Goal: Navigation & Orientation: Find specific page/section

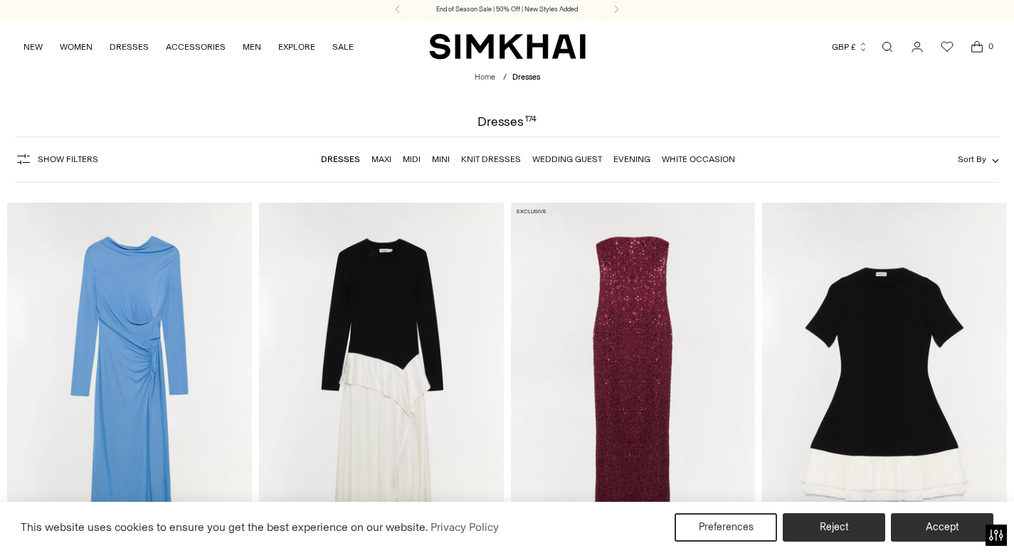
click at [342, 157] on link "Dresses" at bounding box center [340, 159] width 39 height 10
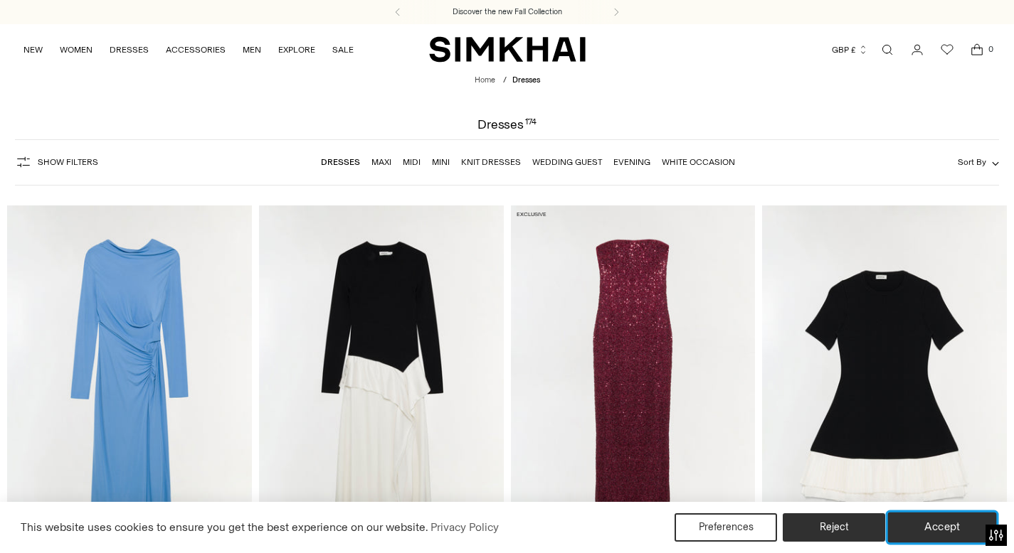
click at [915, 527] on button "Accept" at bounding box center [942, 528] width 109 height 30
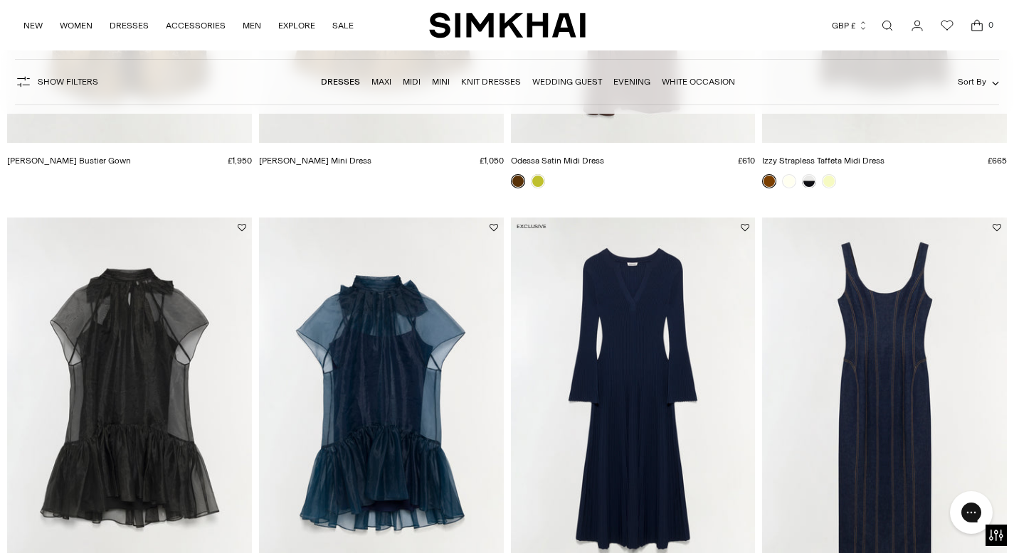
scroll to position [2616, 0]
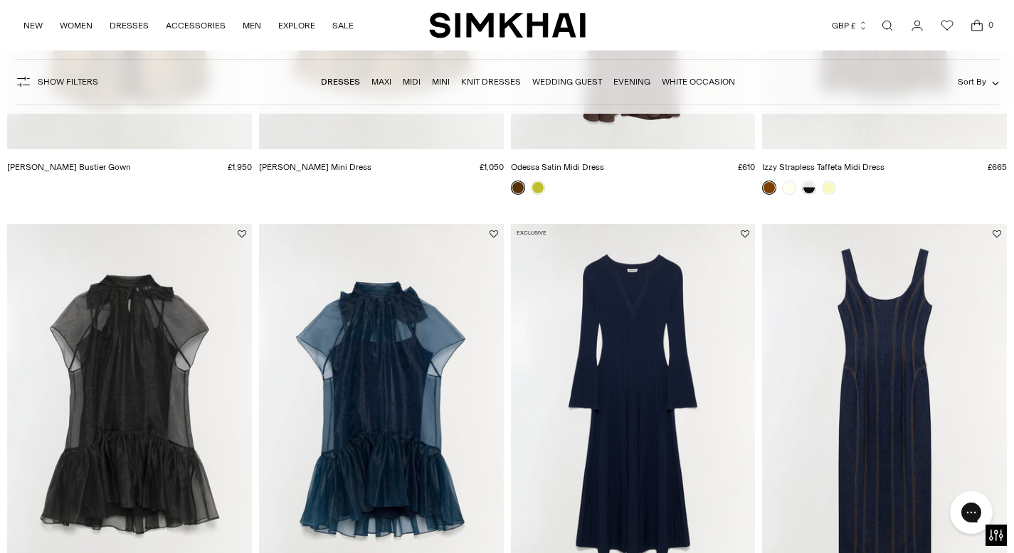
click at [691, 82] on link "White Occasion" at bounding box center [698, 82] width 73 height 10
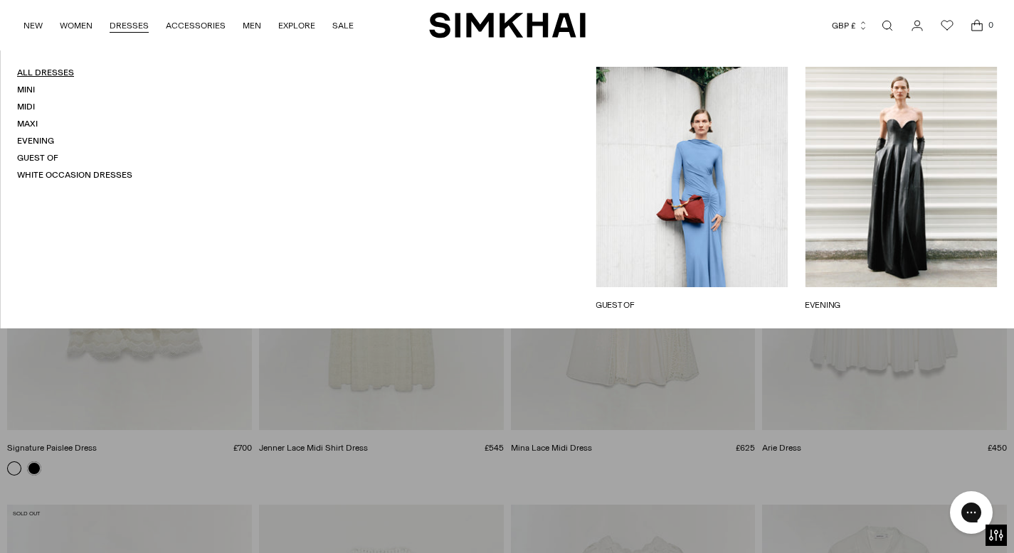
click at [59, 71] on link "All Dresses" at bounding box center [45, 73] width 57 height 10
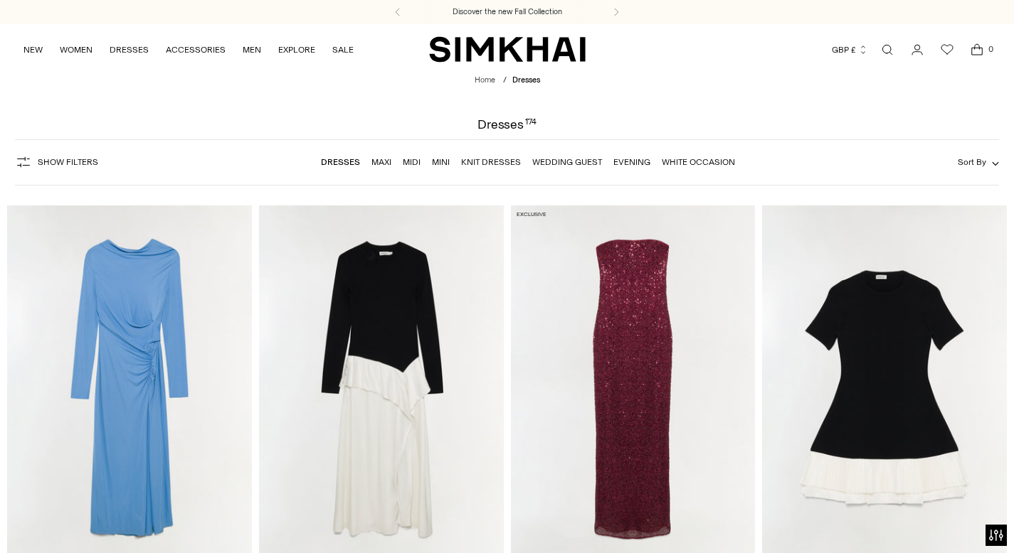
click at [962, 164] on span "Sort By" at bounding box center [971, 162] width 28 height 10
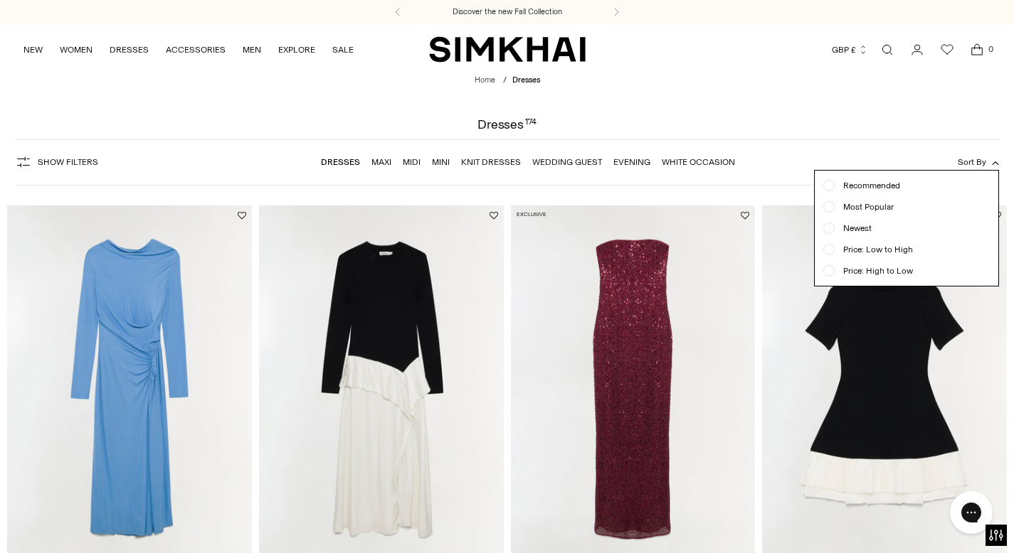
click at [903, 272] on span "Price: High to Low" at bounding box center [873, 271] width 78 height 13
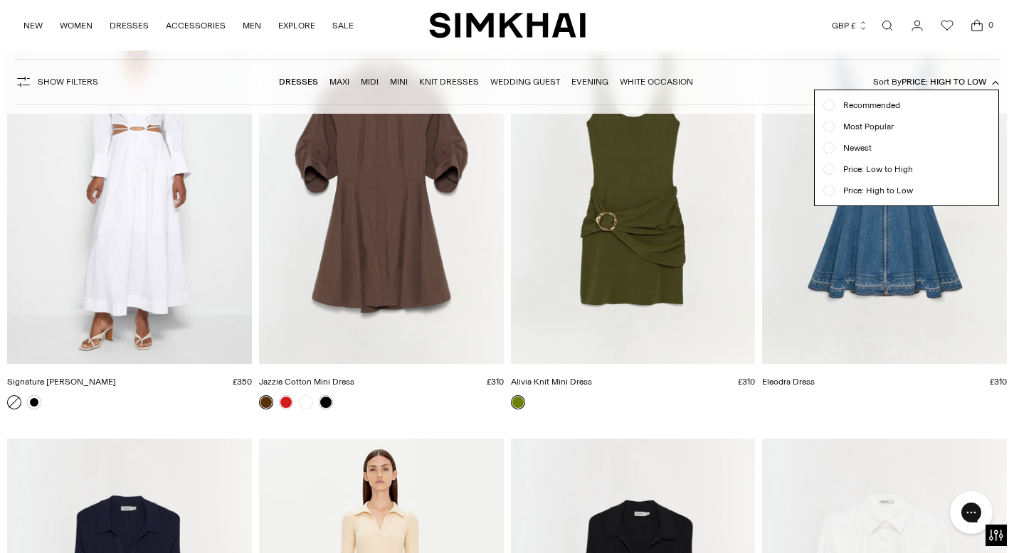
scroll to position [19329, 0]
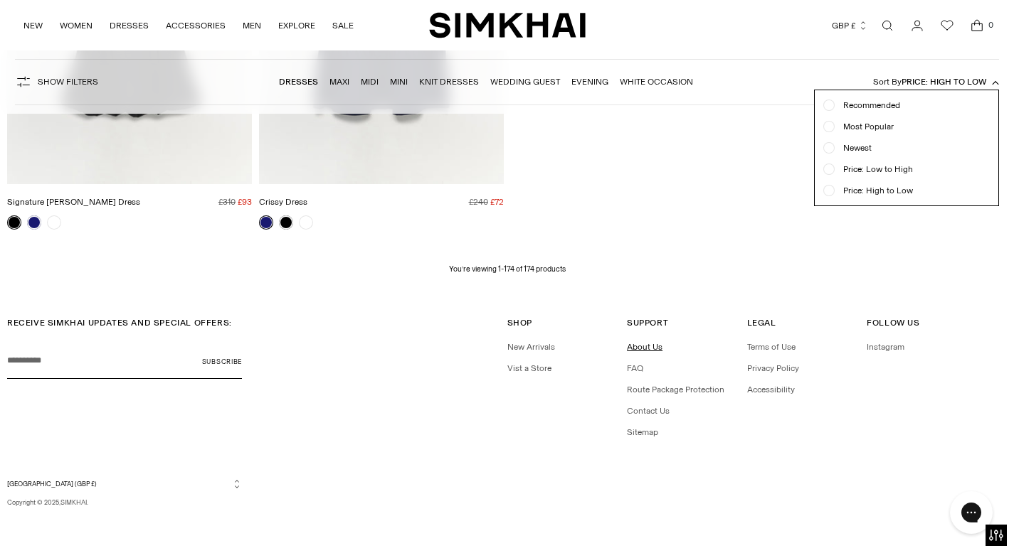
click at [648, 346] on link "About Us" at bounding box center [645, 347] width 36 height 10
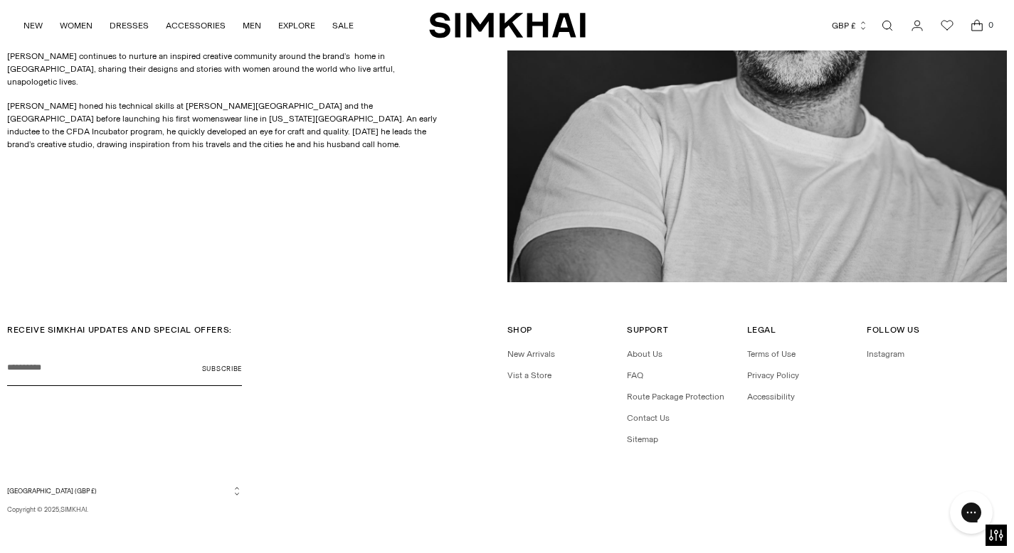
scroll to position [886, 0]
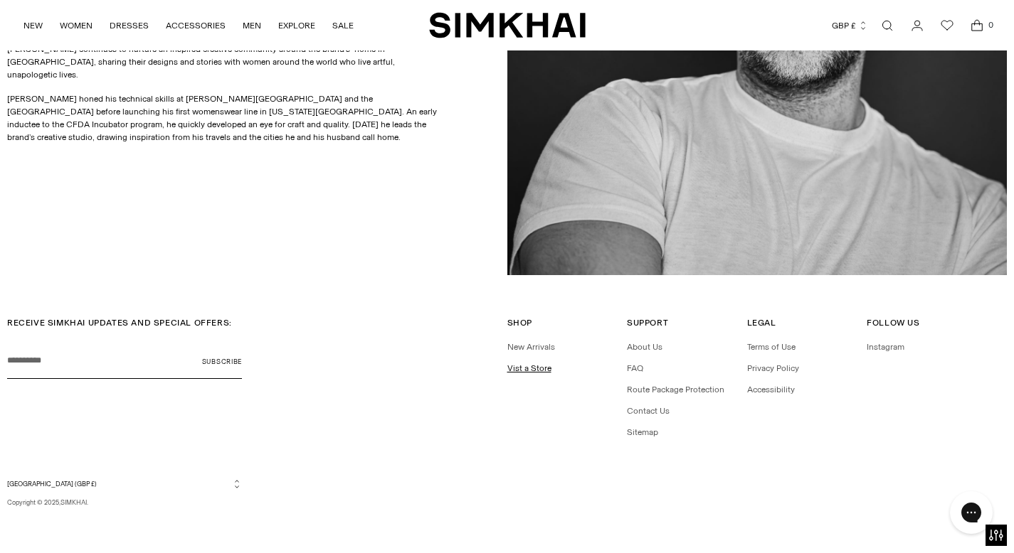
click at [534, 371] on link "Vist a Store" at bounding box center [529, 368] width 44 height 10
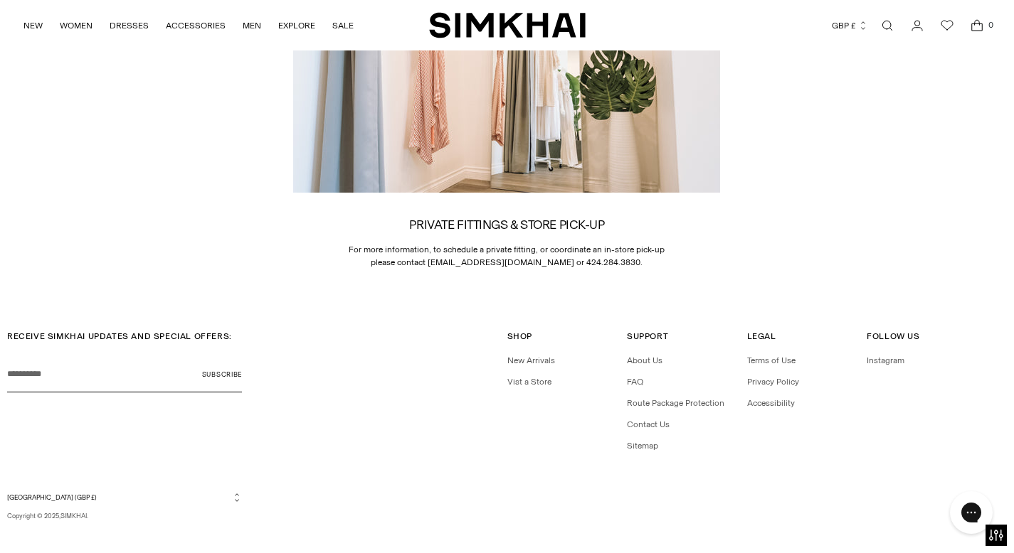
scroll to position [1699, 0]
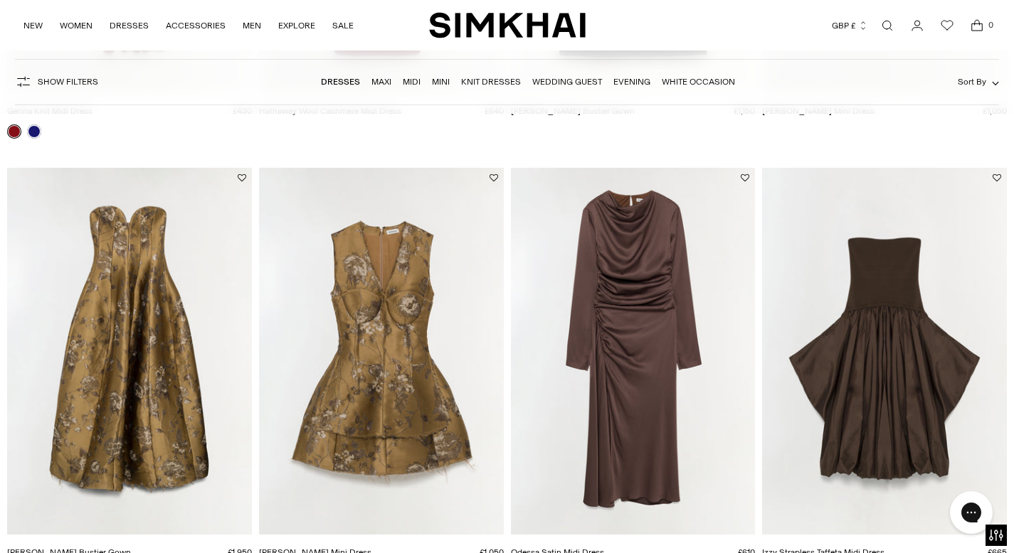
scroll to position [2182, 0]
